Goal: Task Accomplishment & Management: Manage account settings

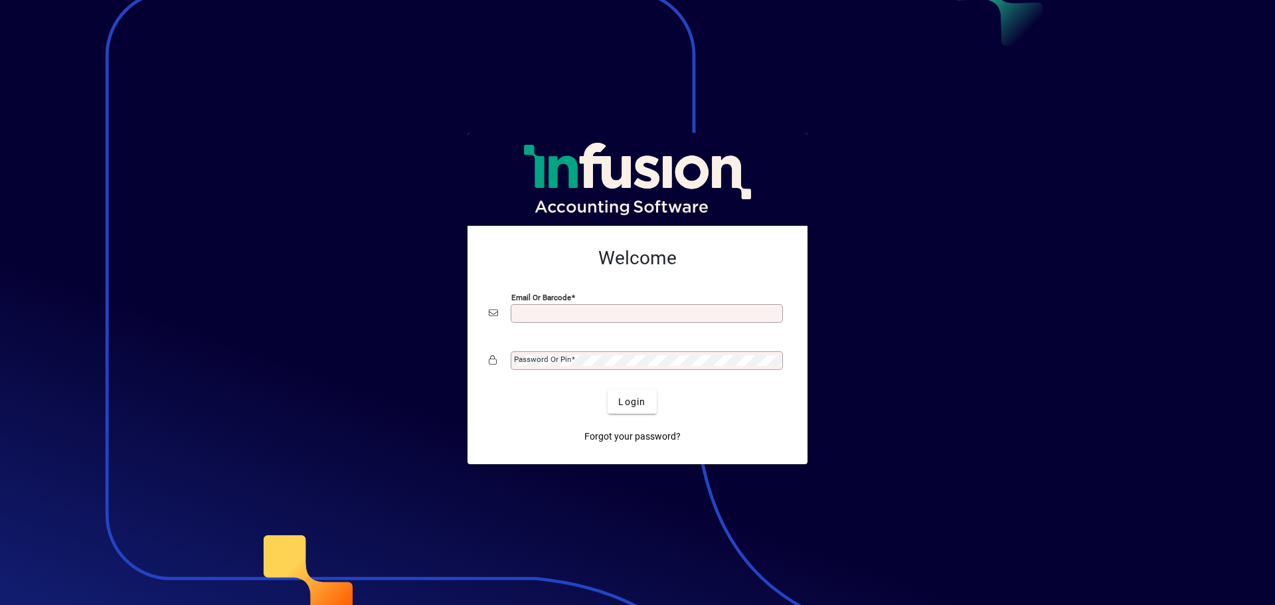
click at [545, 310] on input "Email or Barcode" at bounding box center [648, 313] width 268 height 11
type input "**********"
click at [553, 357] on mat-label "Password or Pin" at bounding box center [542, 359] width 57 height 9
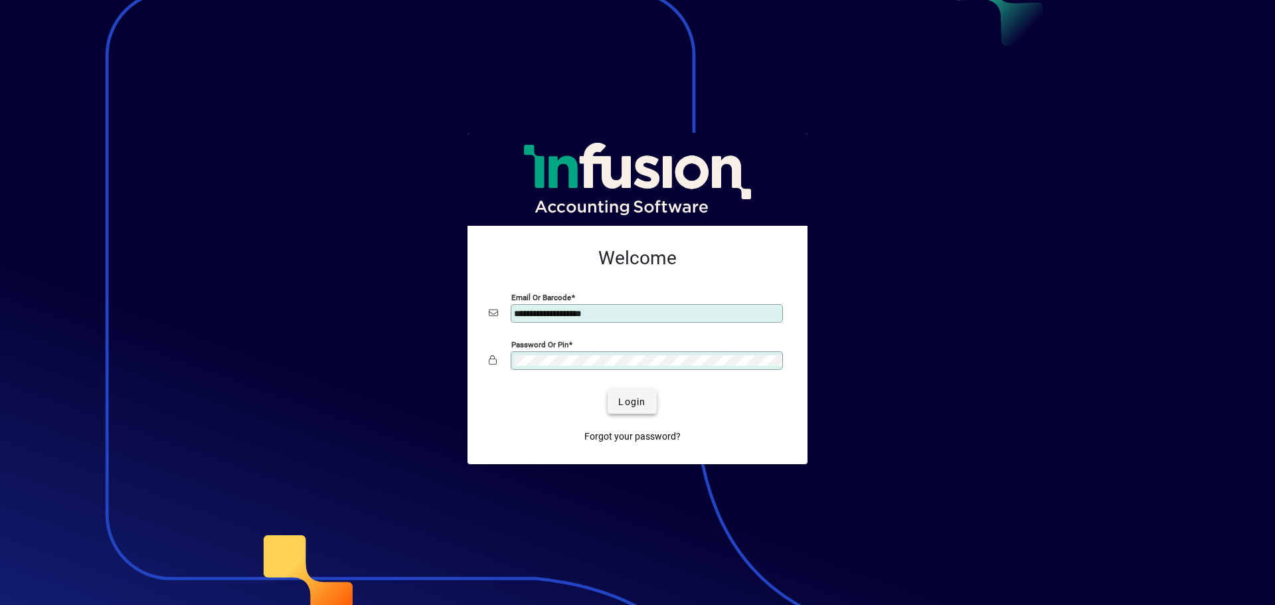
click at [625, 409] on span "submit" at bounding box center [632, 402] width 48 height 32
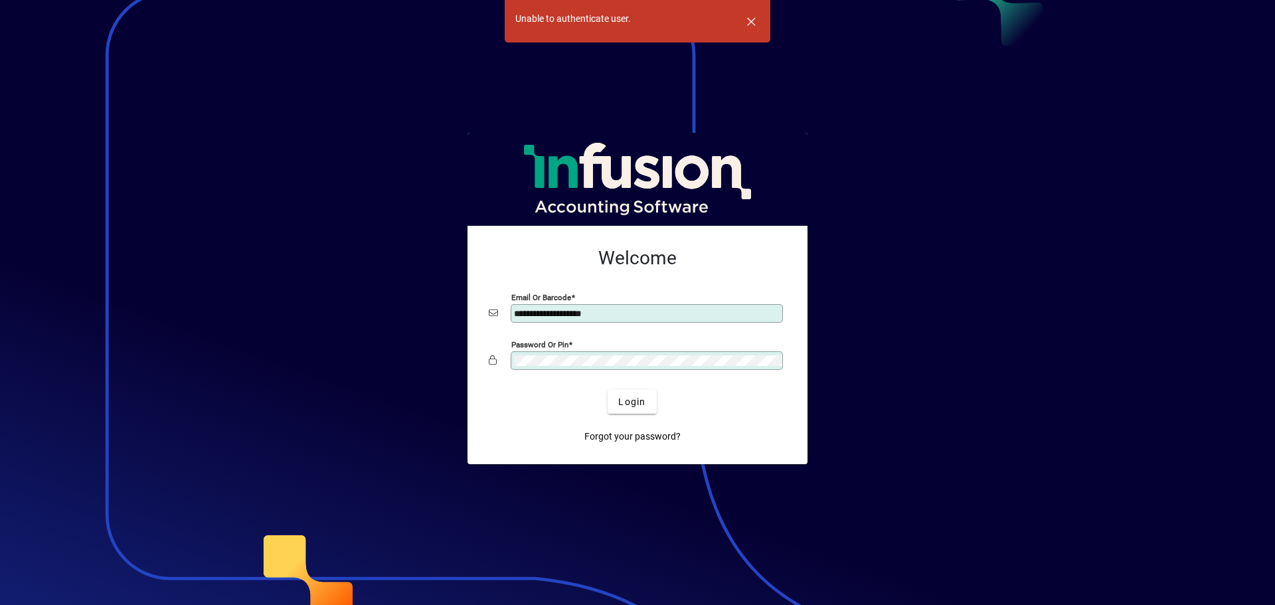
click at [638, 436] on span "Forgot your password?" at bounding box center [633, 437] width 96 height 14
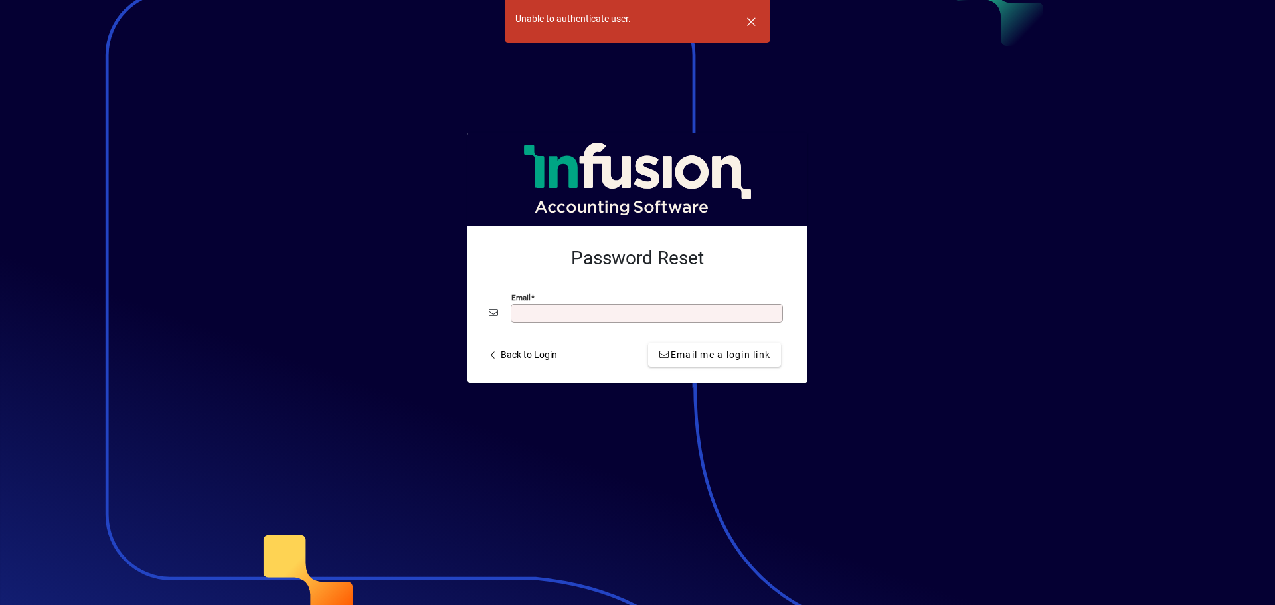
click at [539, 306] on div "Email" at bounding box center [647, 313] width 272 height 19
type input "**********"
click at [704, 353] on span "Email me a login link" at bounding box center [715, 355] width 112 height 14
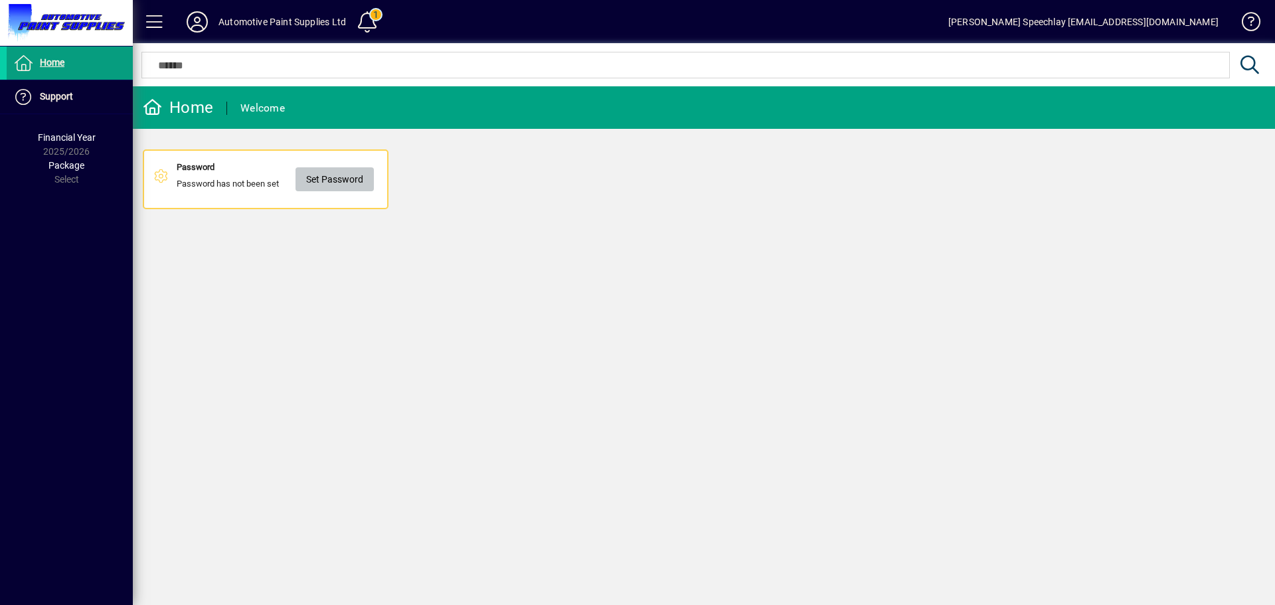
click at [337, 177] on span "Set Password" at bounding box center [334, 180] width 57 height 22
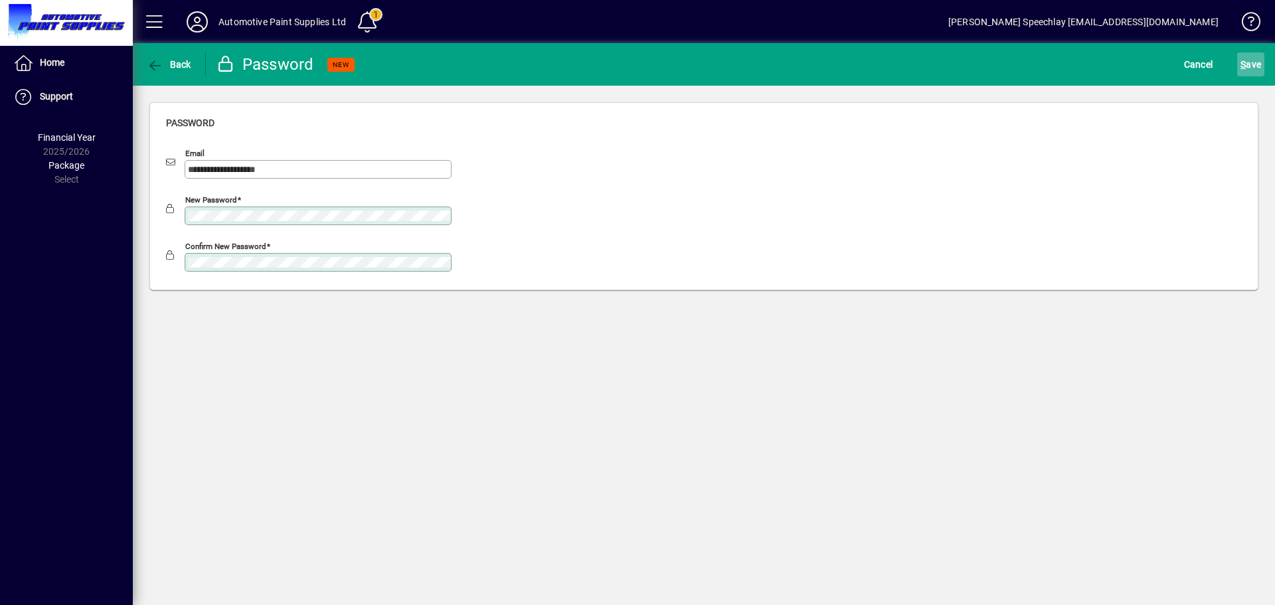
click at [1250, 55] on span "S ave" at bounding box center [1251, 64] width 21 height 21
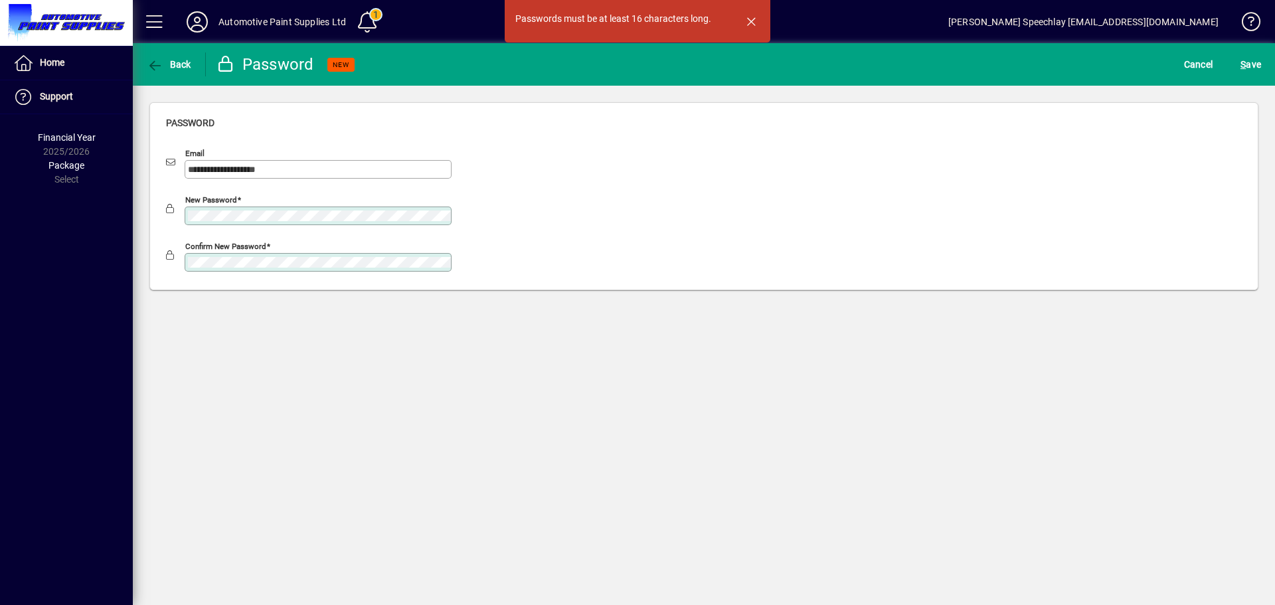
click at [114, 215] on mat-drawer-container "**********" at bounding box center [637, 302] width 1275 height 605
click at [1253, 55] on span "S ave" at bounding box center [1251, 64] width 21 height 21
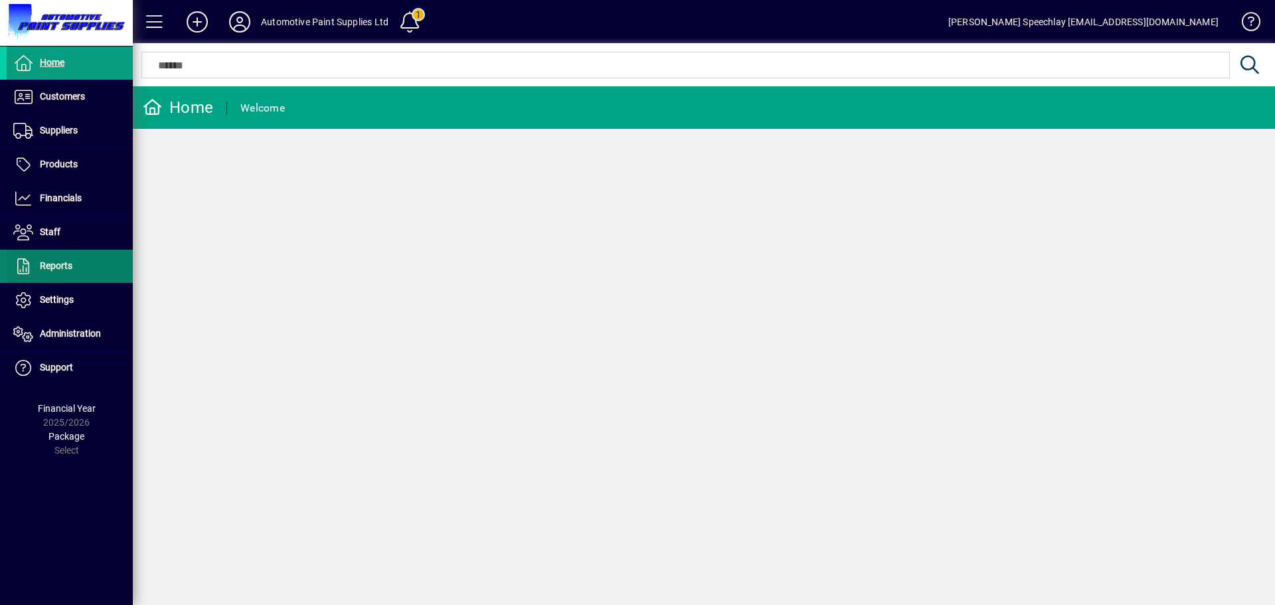
click at [66, 260] on span "Reports" at bounding box center [56, 265] width 33 height 11
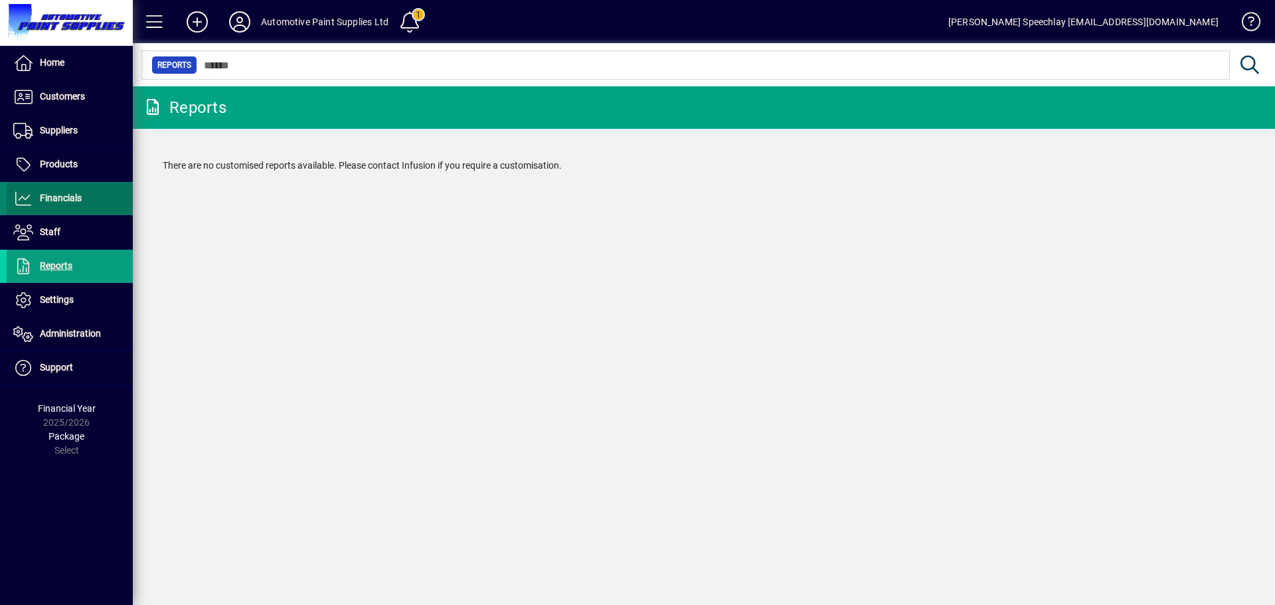
click at [67, 193] on span "Financials" at bounding box center [61, 198] width 42 height 11
click at [63, 193] on span "Financials" at bounding box center [61, 198] width 42 height 11
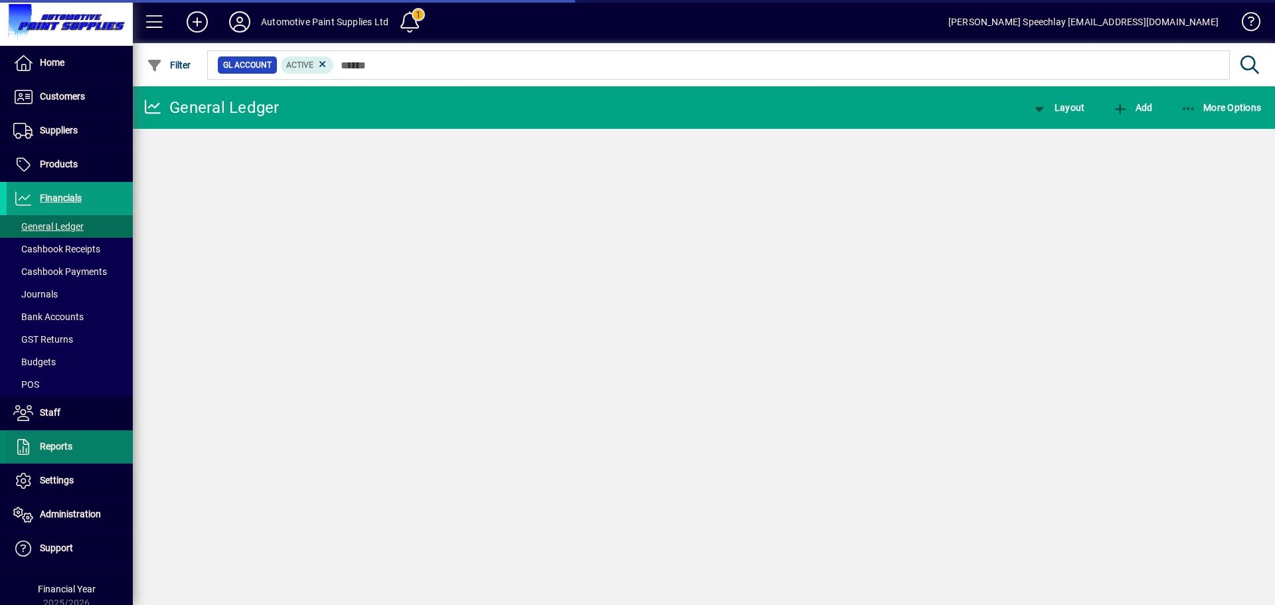
click at [68, 444] on span "Reports" at bounding box center [56, 446] width 33 height 11
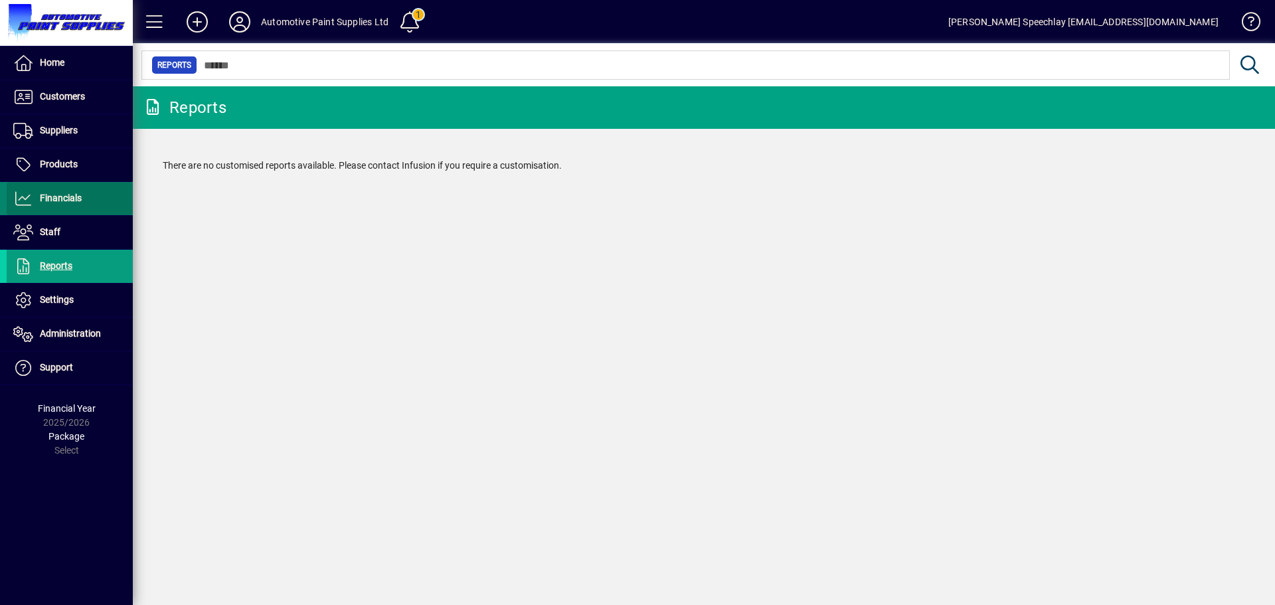
click at [81, 189] on span at bounding box center [70, 199] width 126 height 32
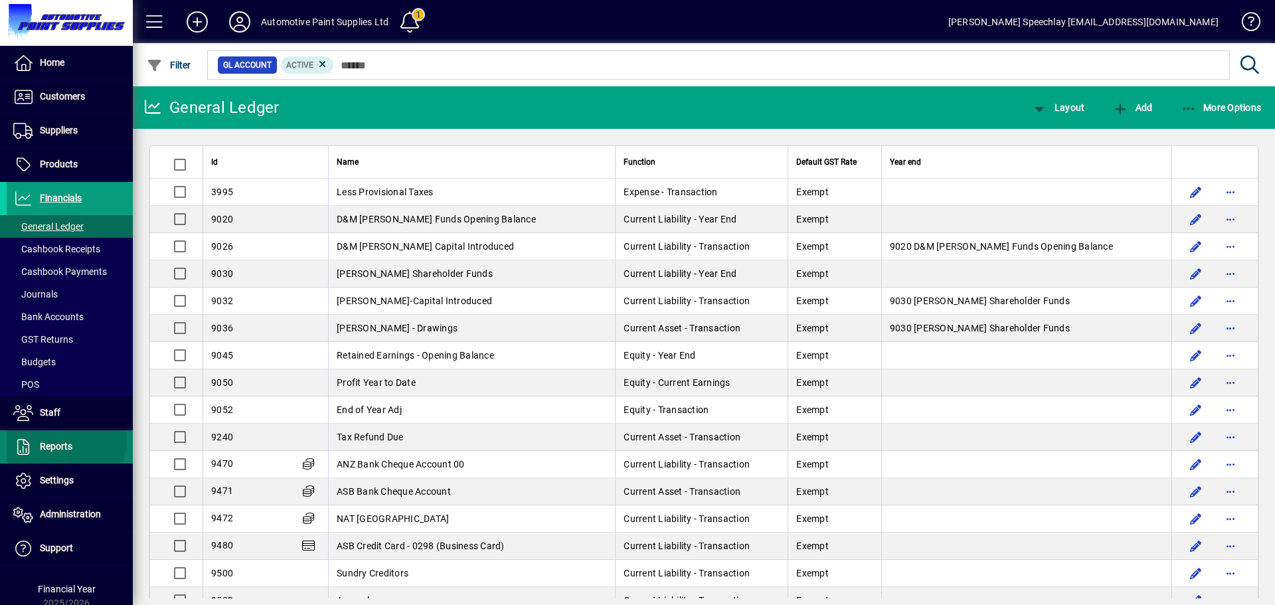
click at [58, 440] on span "Reports" at bounding box center [40, 447] width 66 height 16
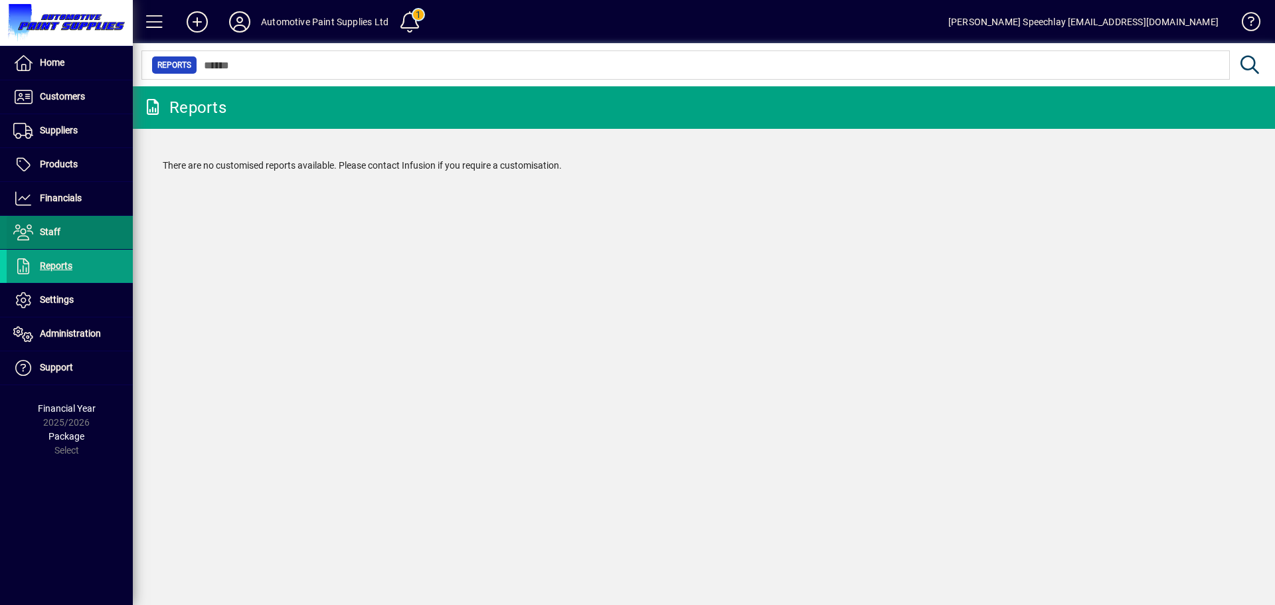
click at [82, 228] on span at bounding box center [70, 233] width 126 height 32
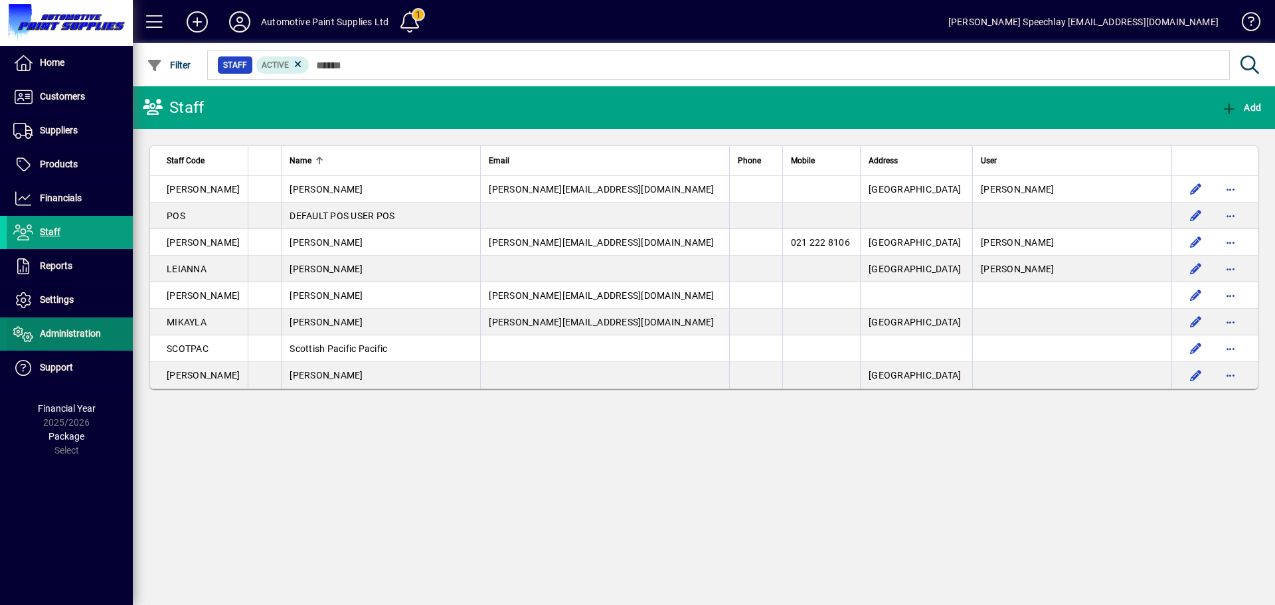
click at [60, 335] on span "Administration" at bounding box center [70, 333] width 61 height 11
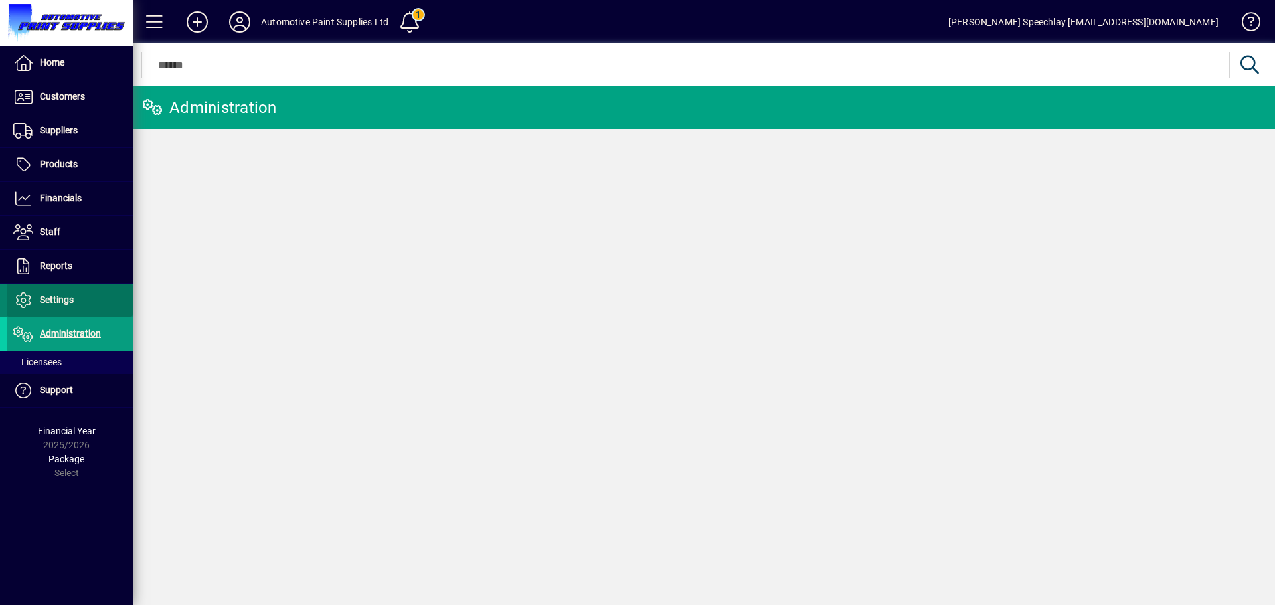
click at [54, 296] on span "Settings" at bounding box center [57, 299] width 34 height 11
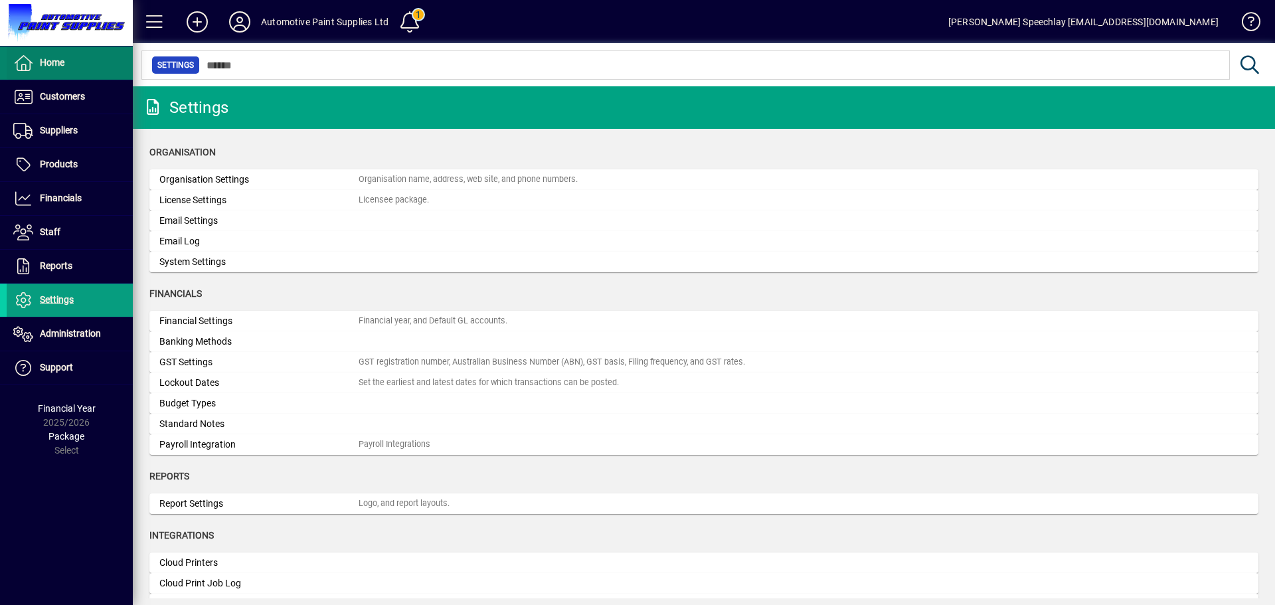
click at [56, 64] on span "Home" at bounding box center [52, 62] width 25 height 11
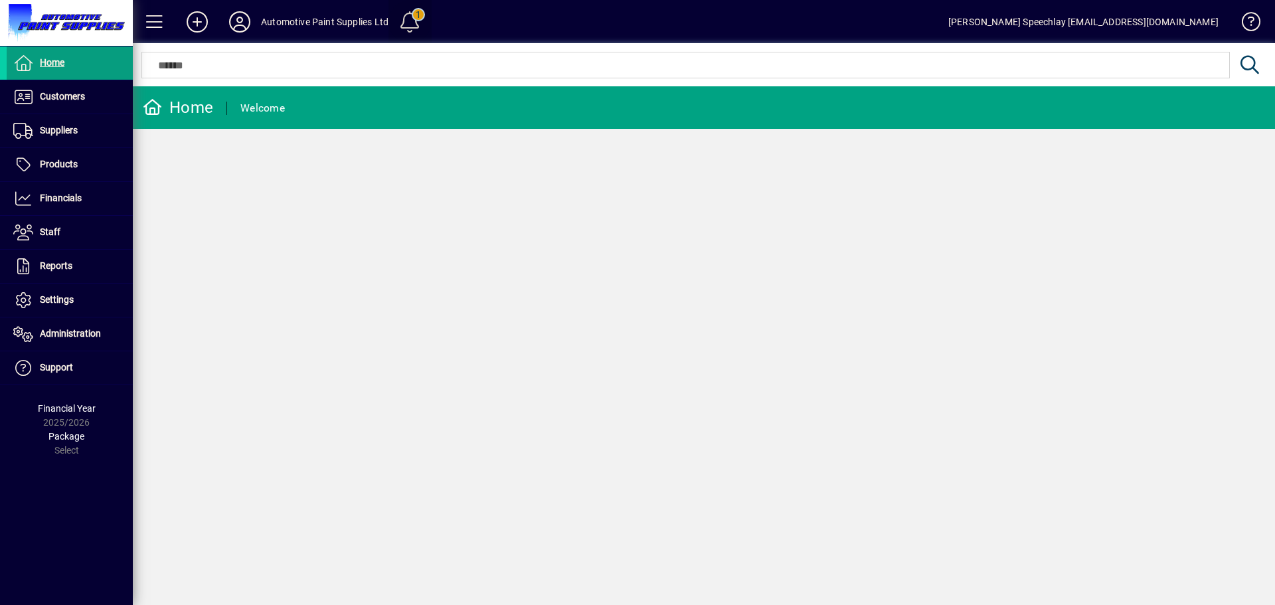
click at [412, 18] on span at bounding box center [411, 22] width 32 height 32
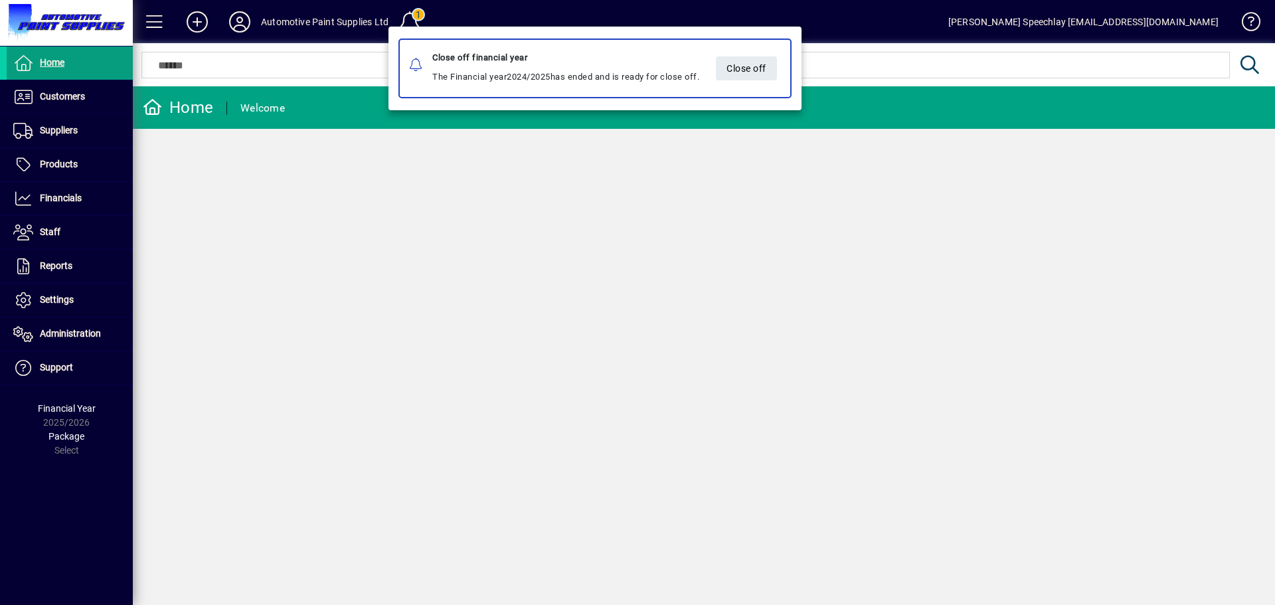
click at [387, 174] on div at bounding box center [637, 302] width 1275 height 605
